Goal: Task Accomplishment & Management: Complete application form

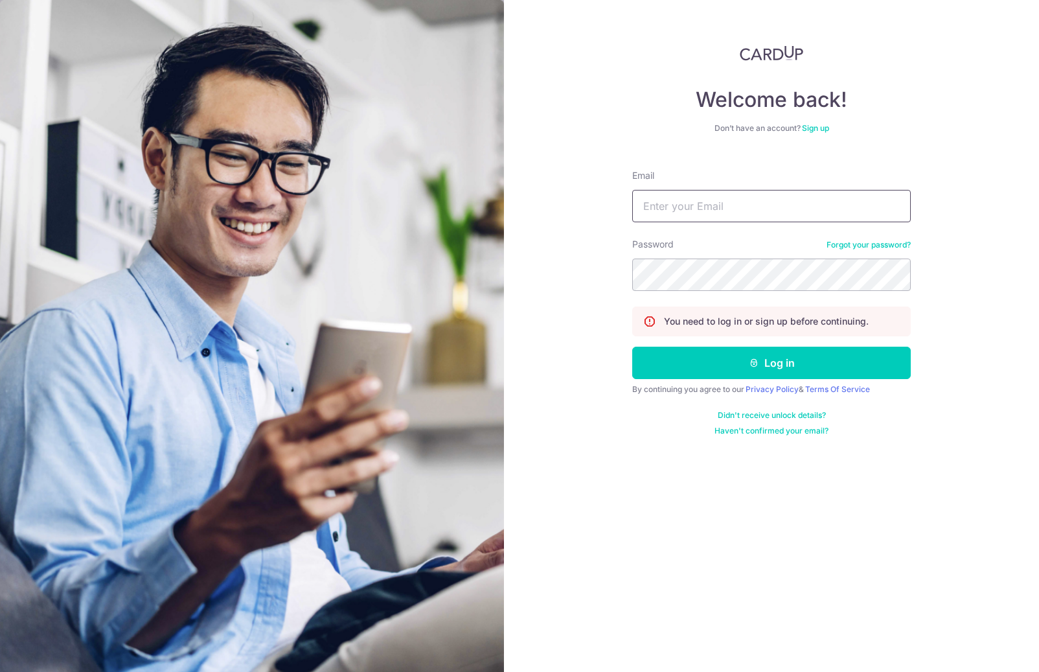
click at [739, 209] on input "Email" at bounding box center [771, 206] width 278 height 32
click at [0, 671] on com-1password-button at bounding box center [0, 672] width 0 height 0
type input "[EMAIL_ADDRESS][DOMAIN_NAME]"
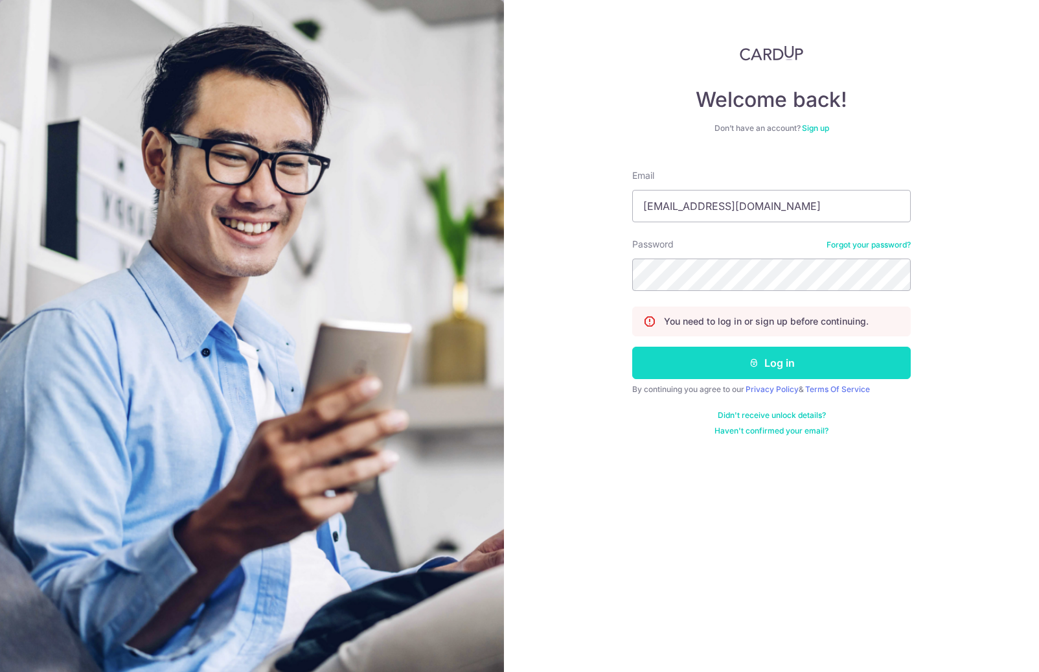
click at [843, 367] on button "Log in" at bounding box center [771, 362] width 278 height 32
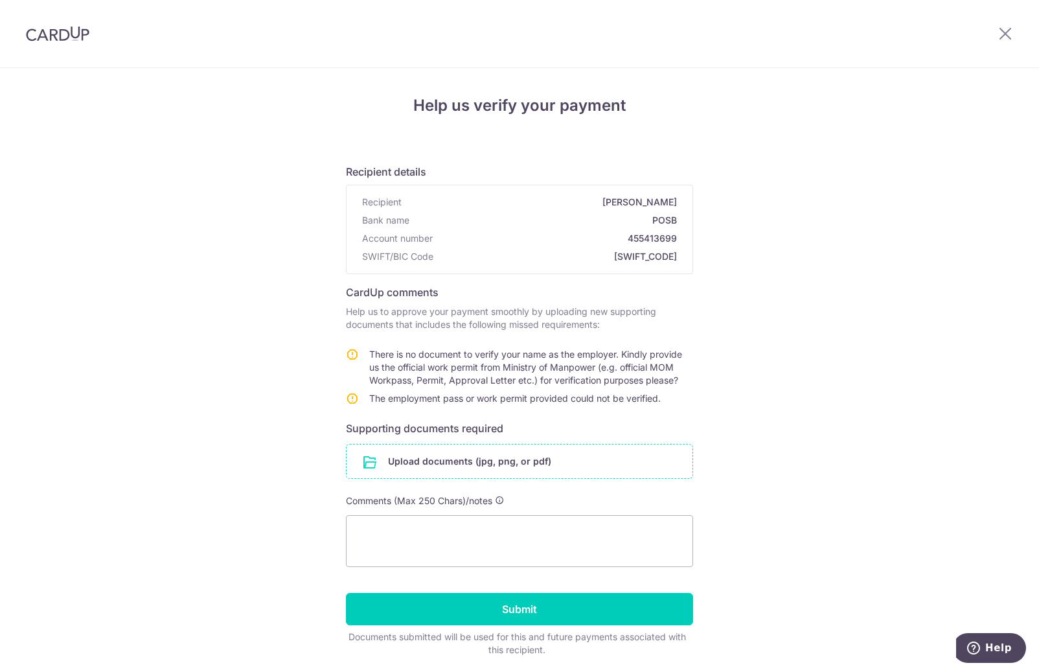
click at [572, 461] on input "file" at bounding box center [519, 461] width 346 height 34
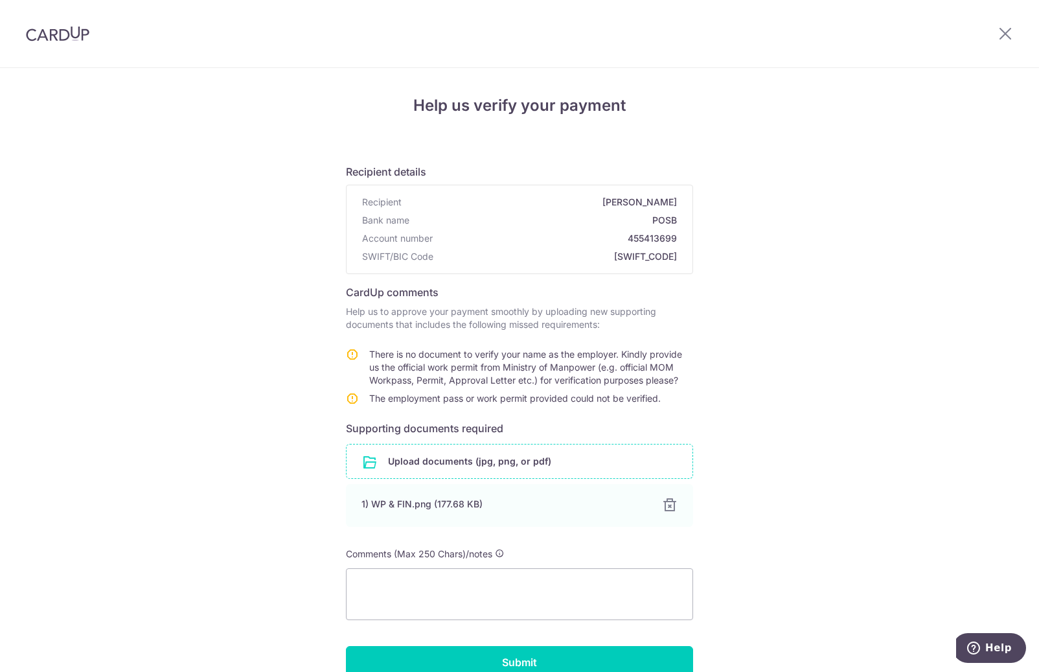
scroll to position [96, 0]
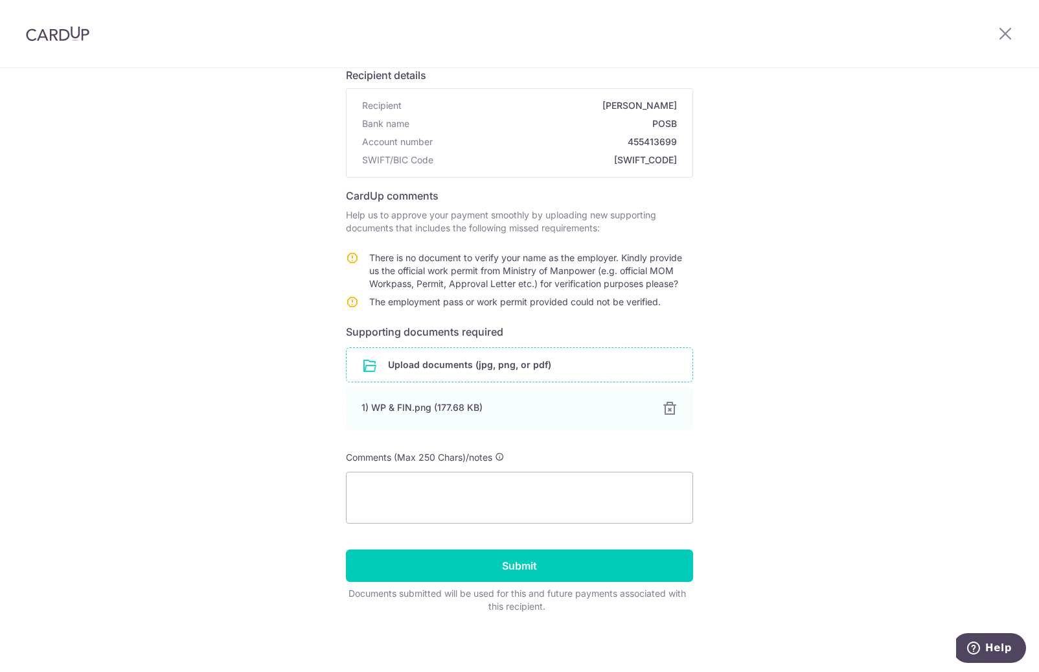
click at [455, 364] on input "file" at bounding box center [519, 365] width 346 height 34
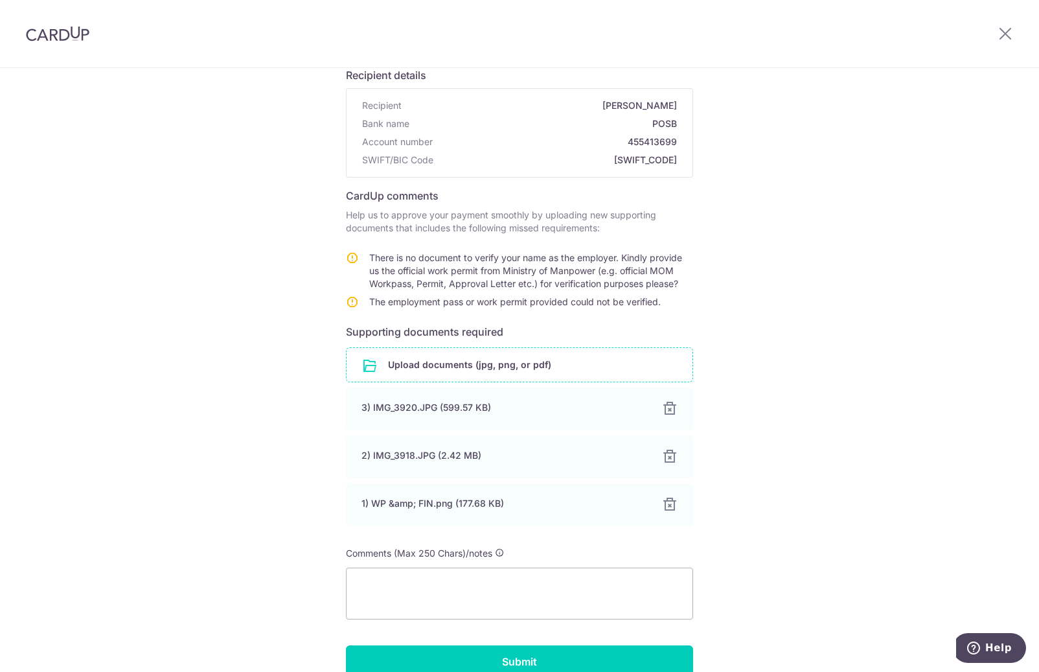
scroll to position [192, 0]
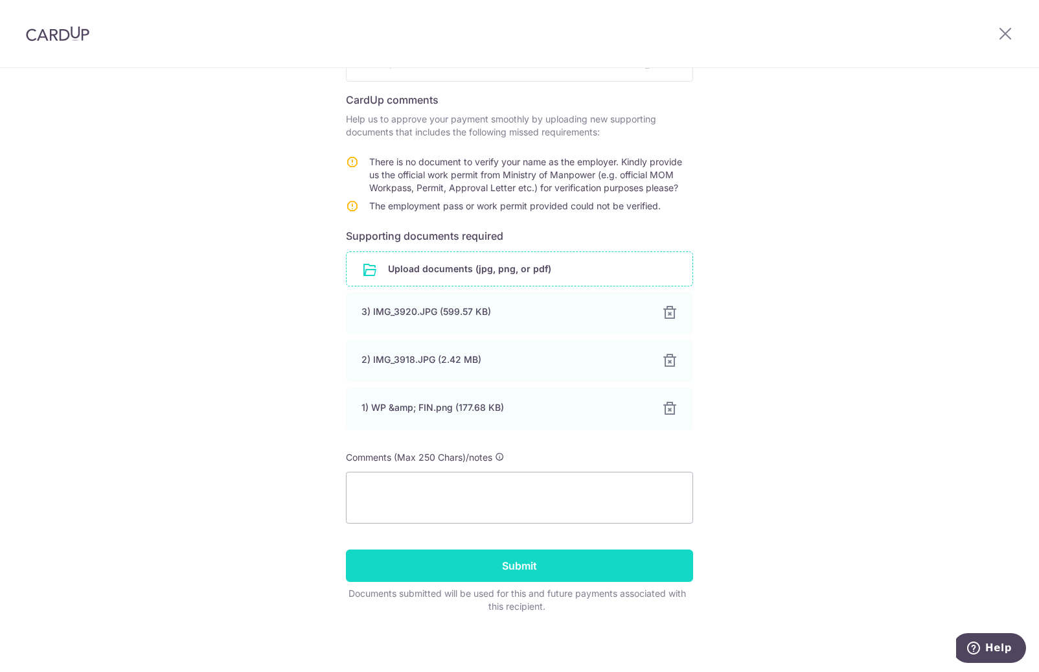
click at [508, 568] on input "Submit" at bounding box center [519, 565] width 347 height 32
